Goal: Find specific page/section: Find specific page/section

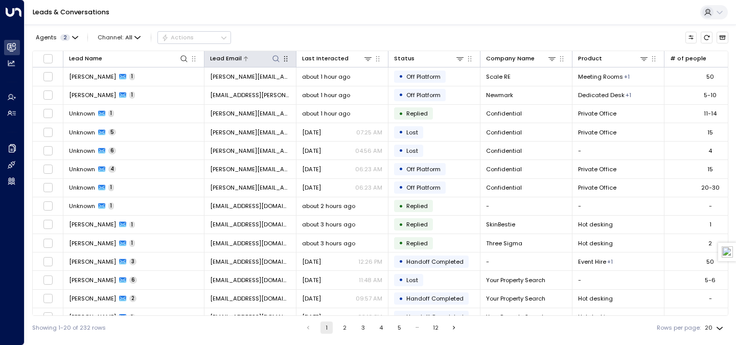
click at [270, 58] on div at bounding box center [261, 59] width 39 height 10
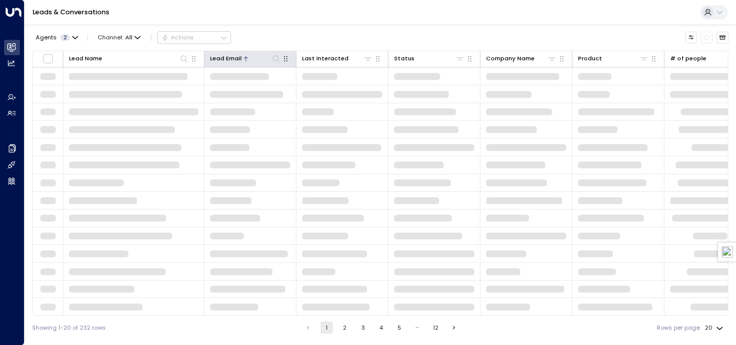
click at [258, 58] on div at bounding box center [261, 59] width 39 height 10
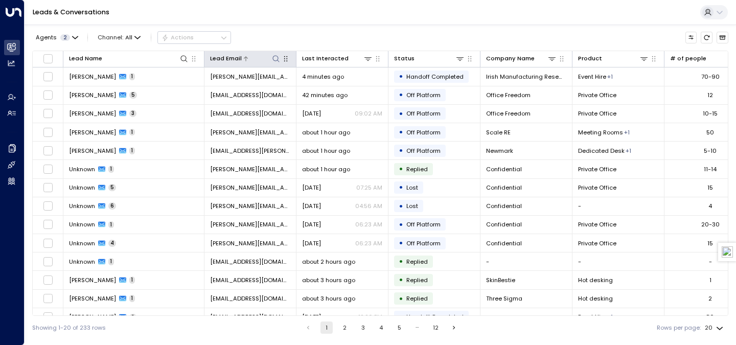
click at [275, 57] on icon at bounding box center [276, 59] width 8 height 8
type input "**********"
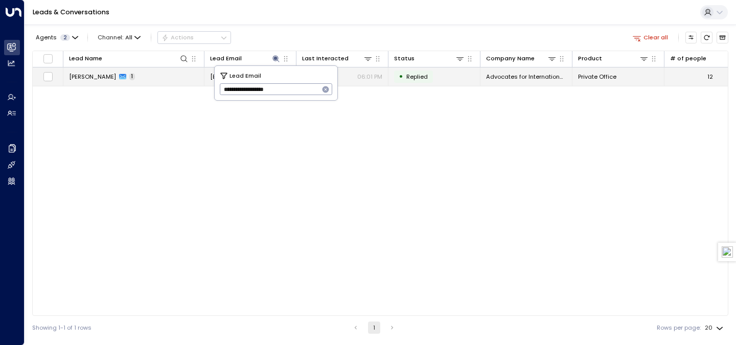
click at [146, 80] on td "[PERSON_NAME] 1" at bounding box center [133, 76] width 141 height 18
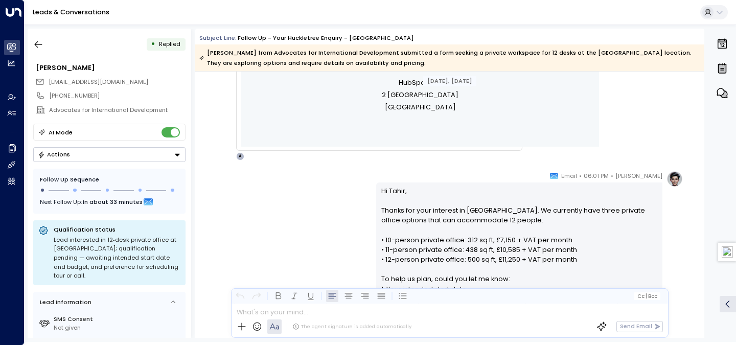
scroll to position [440, 0]
